Goal: Obtain resource: Obtain resource

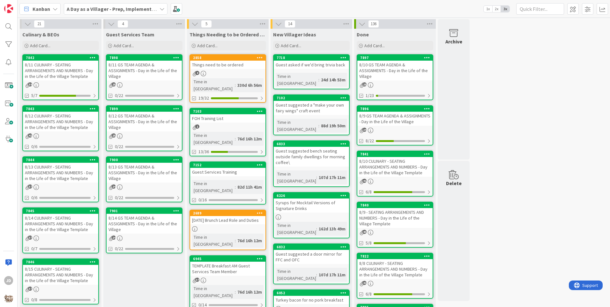
click at [71, 125] on div "8/12 CULINARY - SEATING ARRANGEMENTS AND NUMBERS - Day in the Life of the Villa…" at bounding box center [60, 122] width 75 height 20
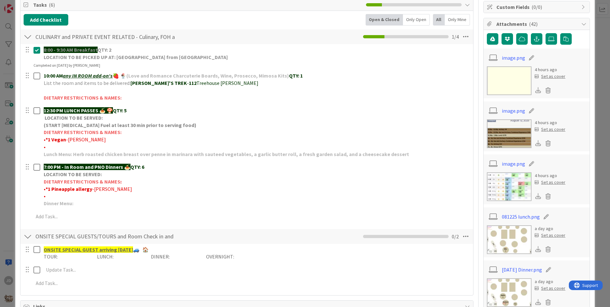
scroll to position [223, 0]
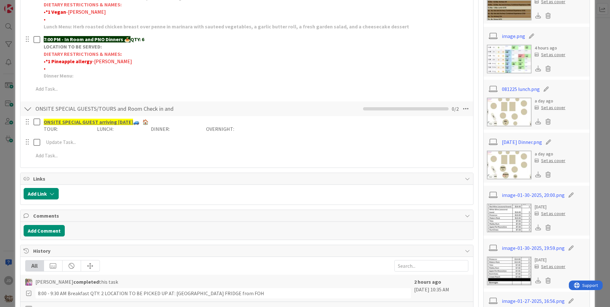
click at [506, 115] on img at bounding box center [509, 112] width 45 height 29
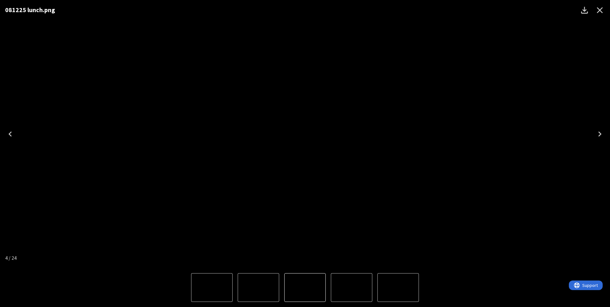
click at [598, 12] on icon "Close" at bounding box center [600, 10] width 10 height 10
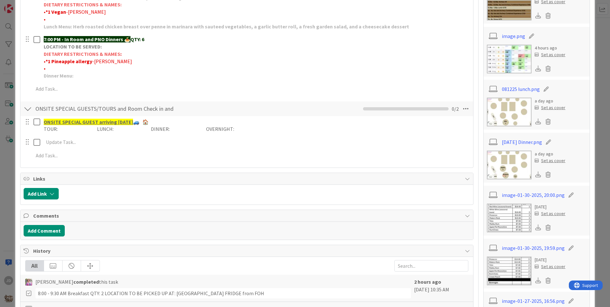
click at [510, 110] on img at bounding box center [509, 112] width 45 height 29
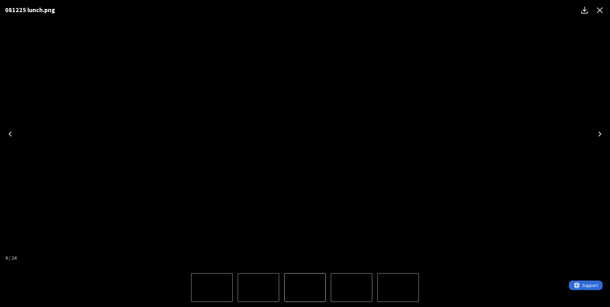
click at [511, 108] on div "081225 lunch.png" at bounding box center [305, 134] width 610 height 268
click at [595, 9] on icon "Close" at bounding box center [600, 10] width 10 height 10
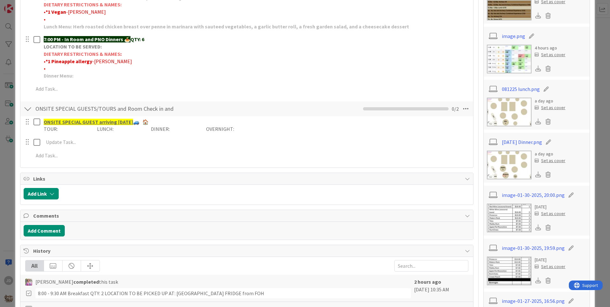
click at [512, 115] on img at bounding box center [509, 112] width 45 height 29
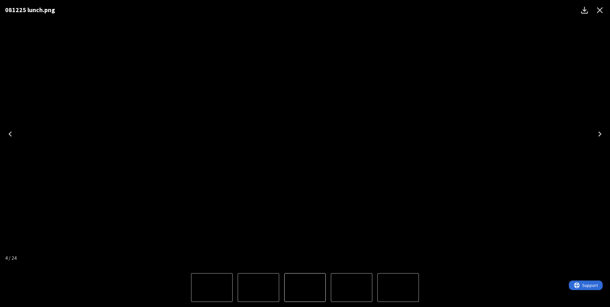
click at [605, 13] on button "Close" at bounding box center [599, 10] width 15 height 15
